Goal: Find specific page/section: Find specific page/section

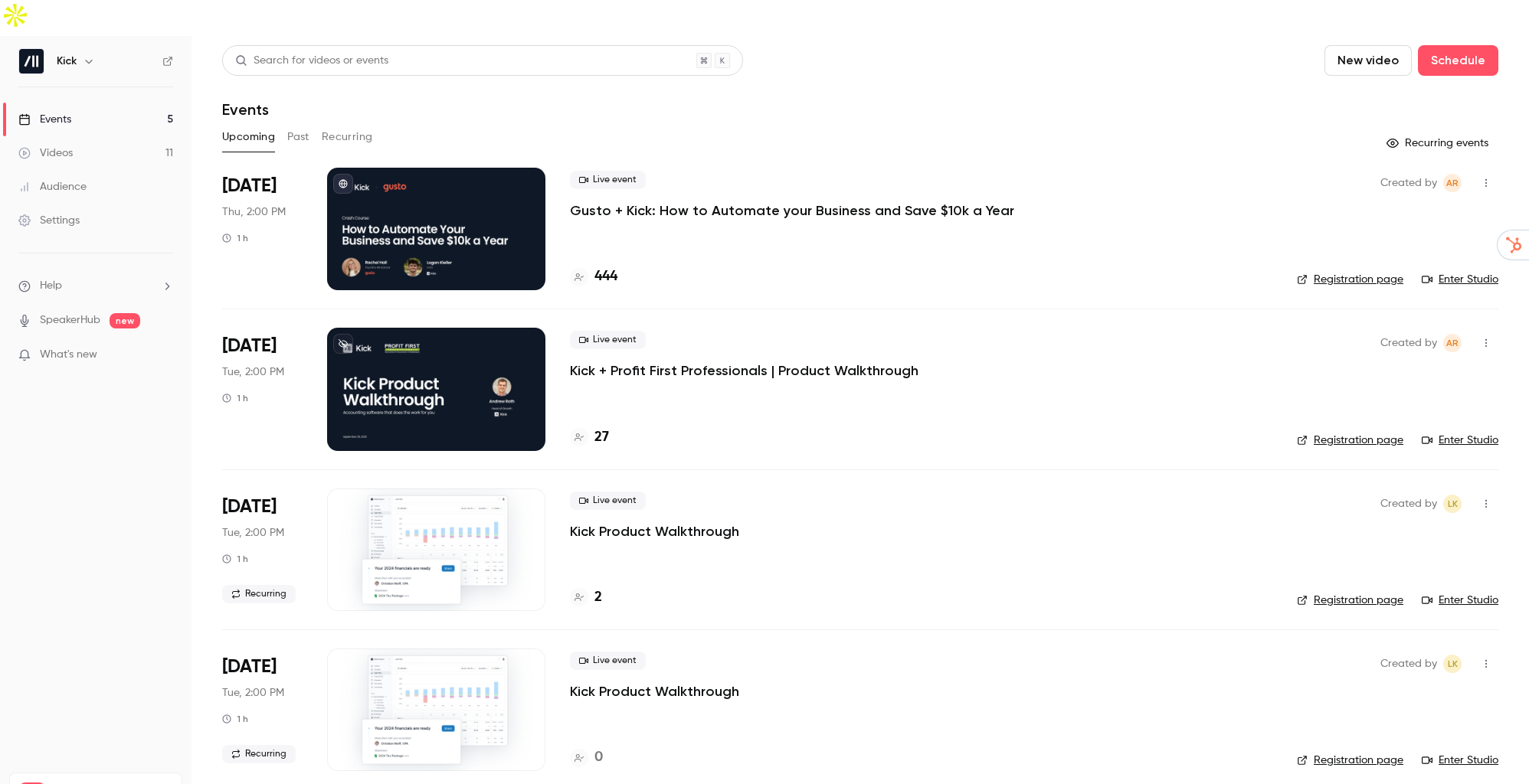
click at [597, 266] on h4 "444" at bounding box center [606, 276] width 23 height 21
